Goal: Task Accomplishment & Management: Use online tool/utility

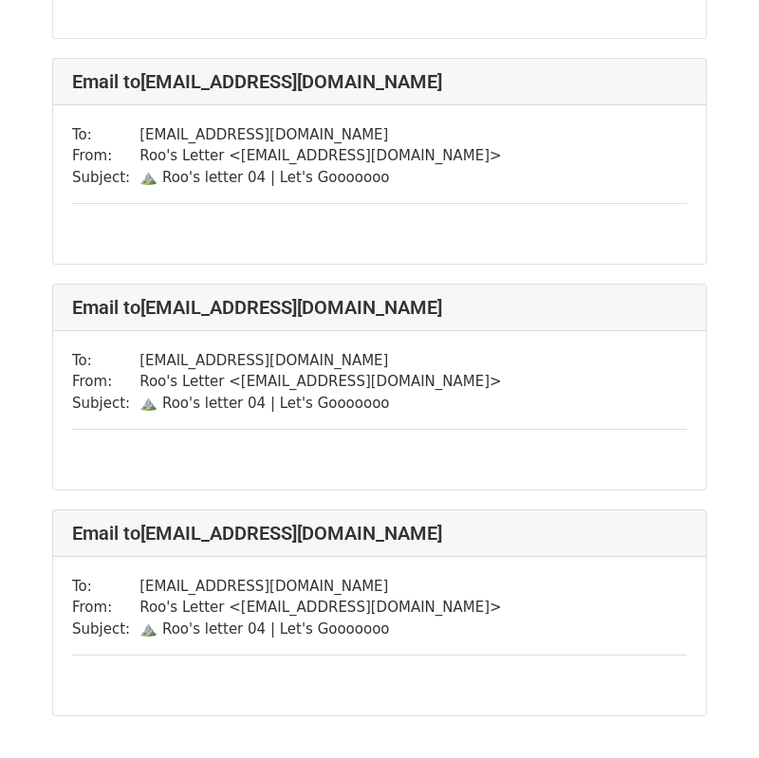
scroll to position [8616, 0]
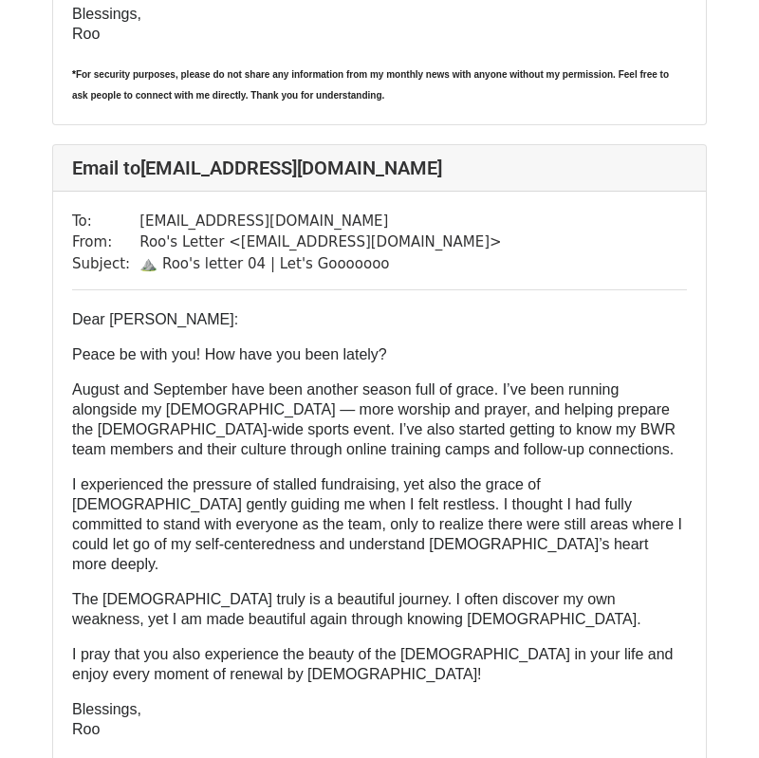
scroll to position [26537, 0]
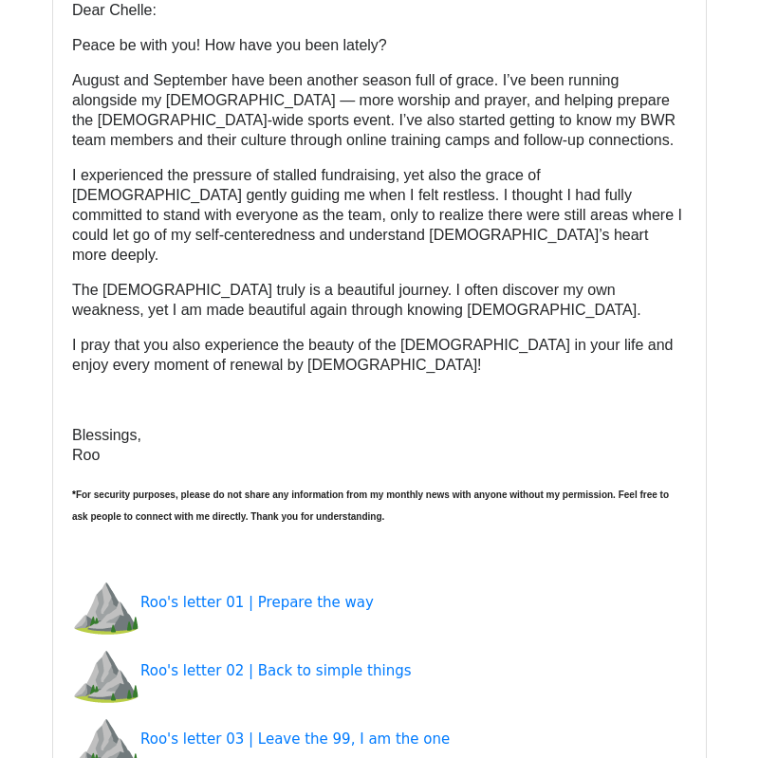
scroll to position [1263, 0]
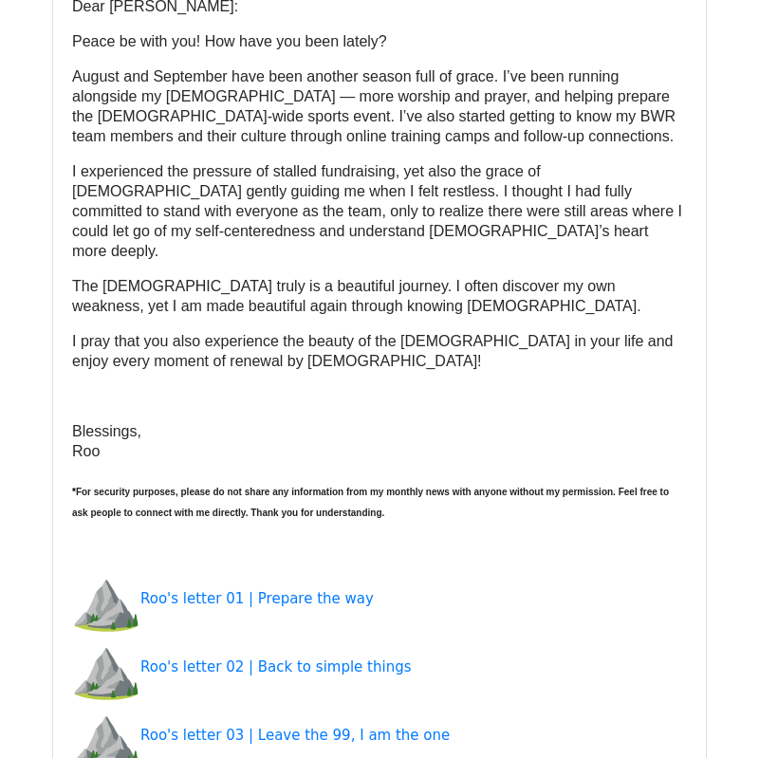
scroll to position [378, 0]
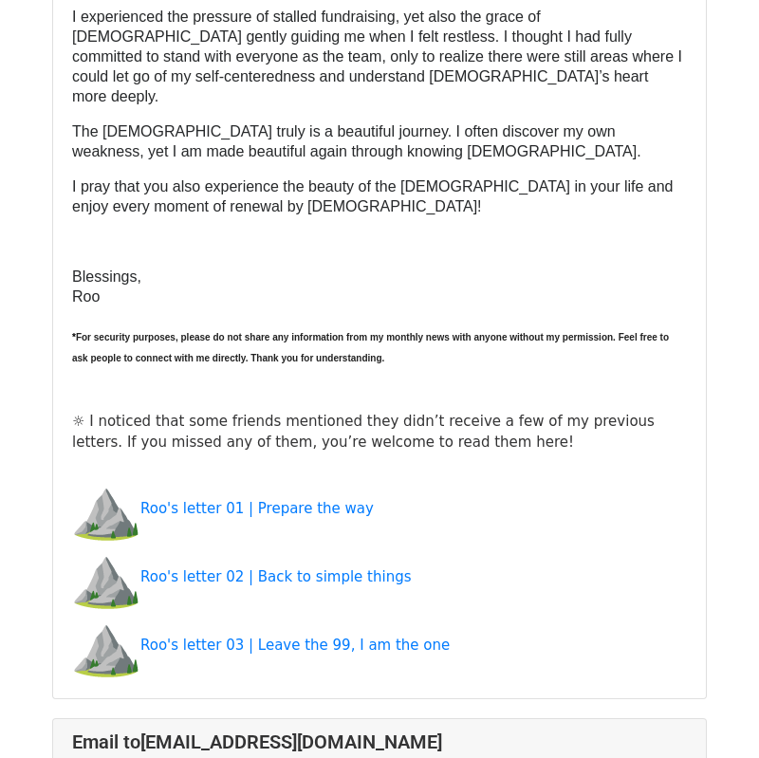
scroll to position [457, 0]
